Goal: Task Accomplishment & Management: Manage account settings

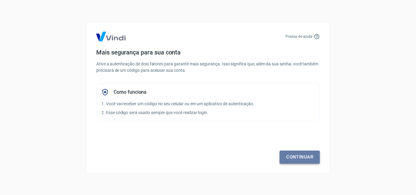
click at [301, 154] on link "Continuar" at bounding box center [300, 157] width 40 height 13
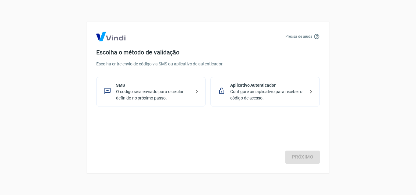
click at [270, 89] on p "Configure um aplicativo para receber o código de acesso." at bounding box center [267, 95] width 75 height 13
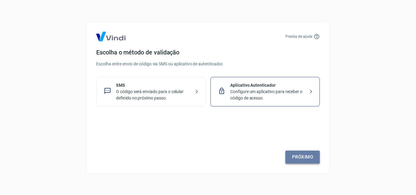
click at [303, 158] on link "Próximo" at bounding box center [302, 157] width 34 height 13
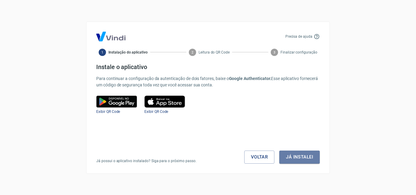
click at [303, 158] on button "Já instalei" at bounding box center [299, 157] width 41 height 13
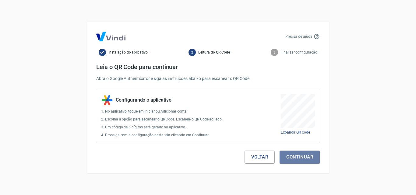
click at [303, 158] on button "Continuar" at bounding box center [300, 157] width 40 height 13
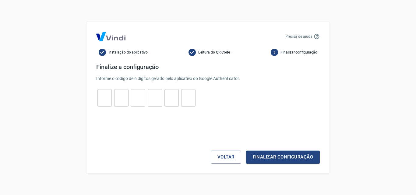
click at [102, 97] on input "tel" at bounding box center [104, 97] width 14 height 13
type input "4"
type input "1"
type input "8"
type input "1"
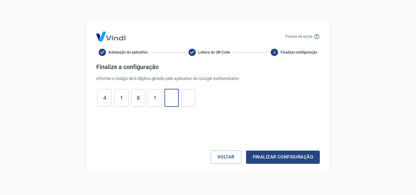
type input "2"
type input "7"
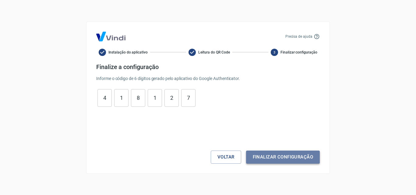
click at [279, 157] on button "Finalizar configuração" at bounding box center [283, 157] width 74 height 13
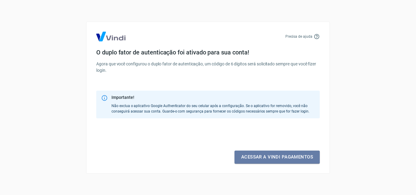
click at [279, 157] on link "Acessar a Vindi pagamentos" at bounding box center [277, 157] width 85 height 13
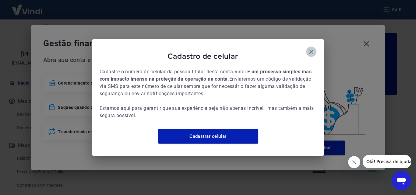
click at [309, 48] on icon "button" at bounding box center [311, 51] width 7 height 7
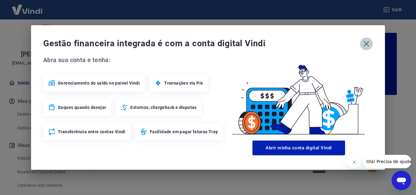
click at [364, 44] on icon "button" at bounding box center [367, 44] width 10 height 10
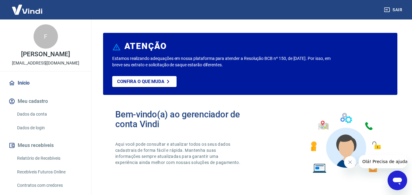
click at [395, 7] on button "Sair" at bounding box center [393, 9] width 22 height 11
